Goal: Task Accomplishment & Management: Use online tool/utility

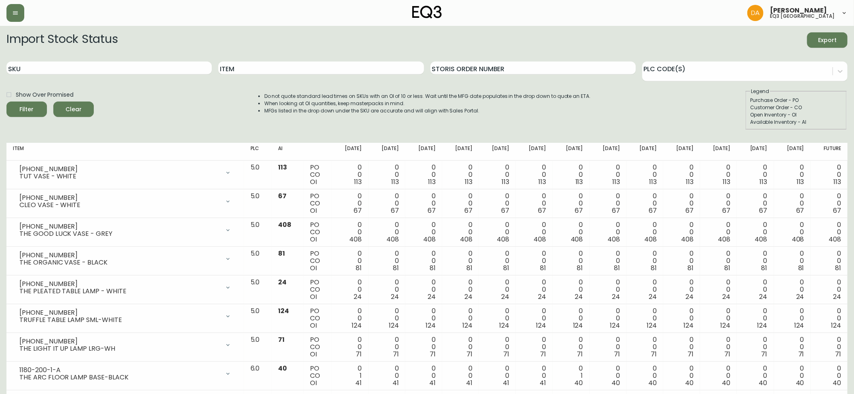
click at [246, 49] on form "Import Stock Status Export SKU Item Storis Order Number PLC Code(s) Show Over P…" at bounding box center [426, 80] width 841 height 97
